Goal: Information Seeking & Learning: Learn about a topic

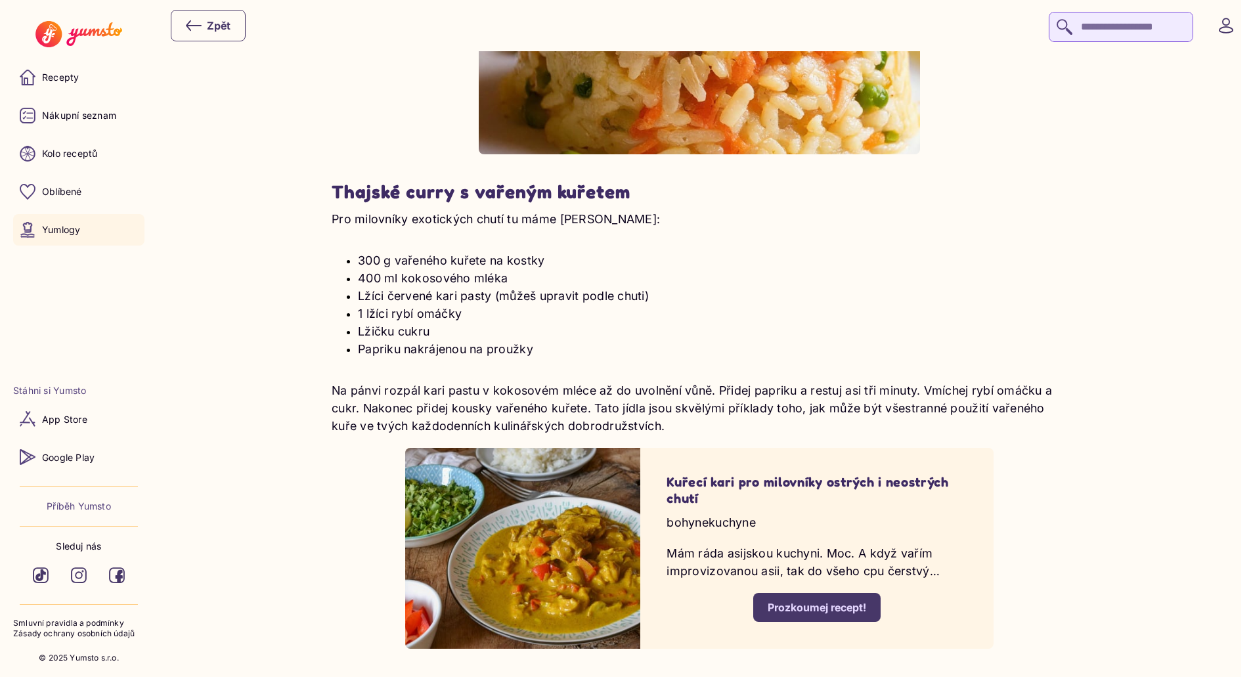
scroll to position [3284, 0]
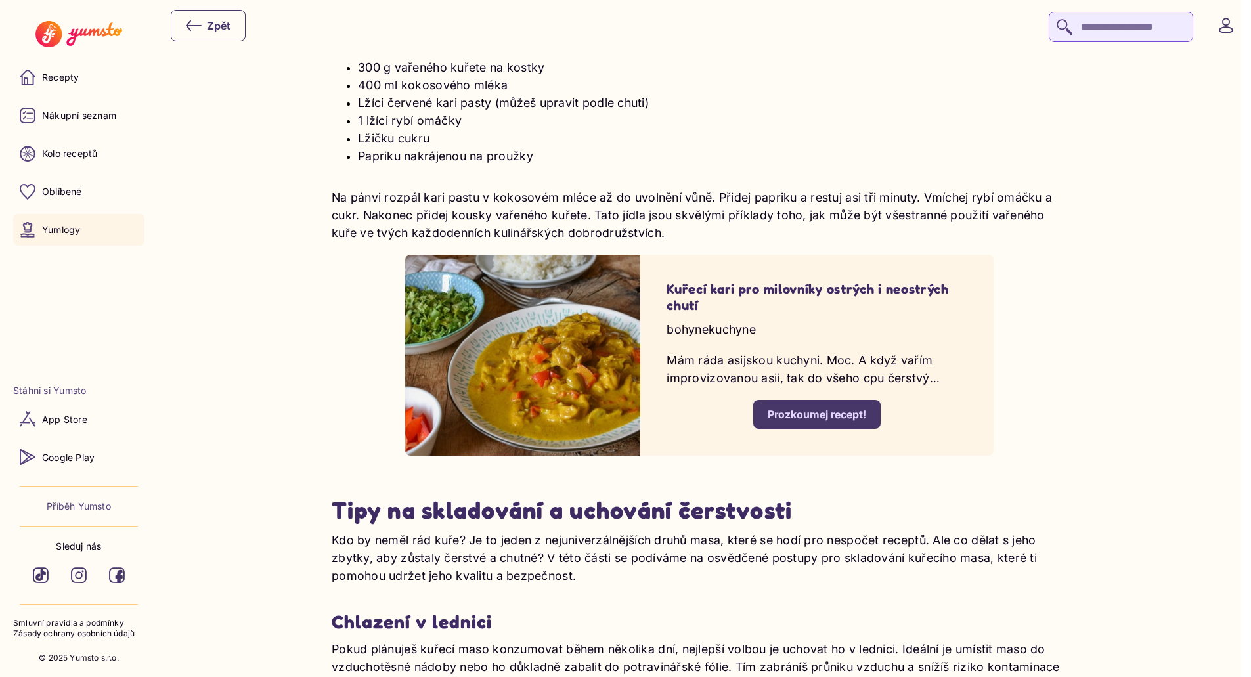
click at [810, 420] on div "Prozkoumej recept!" at bounding box center [817, 414] width 99 height 14
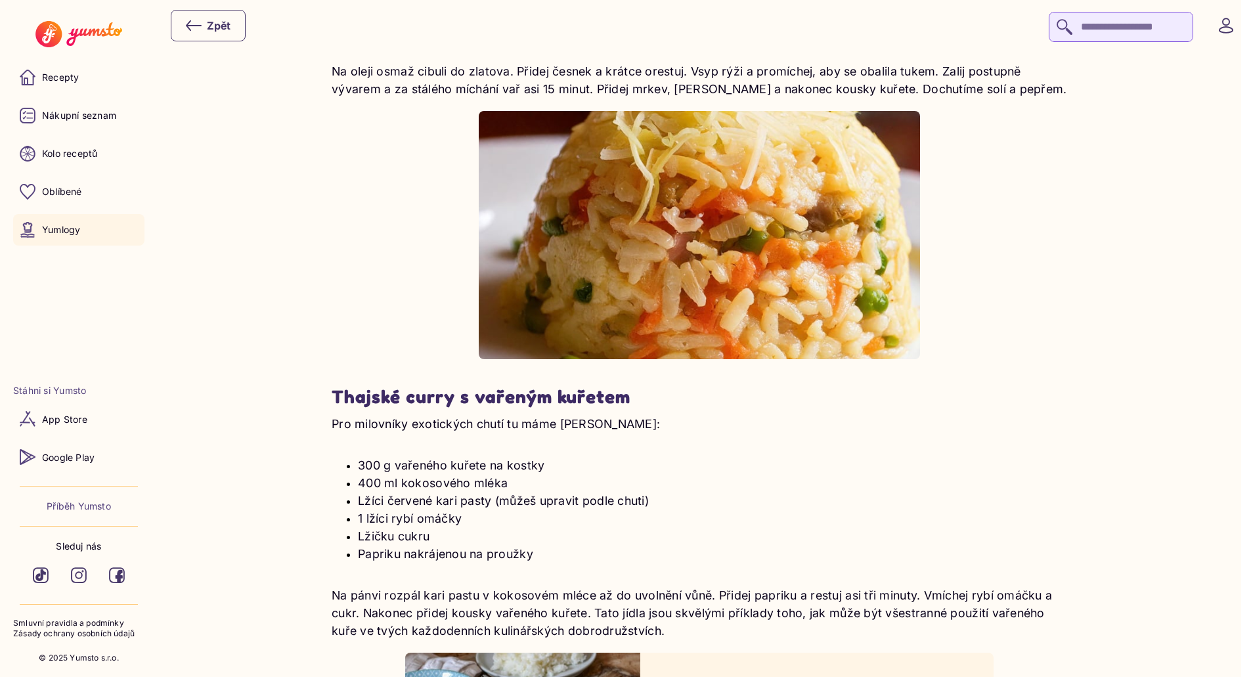
scroll to position [3021, 0]
